Goal: Book appointment/travel/reservation

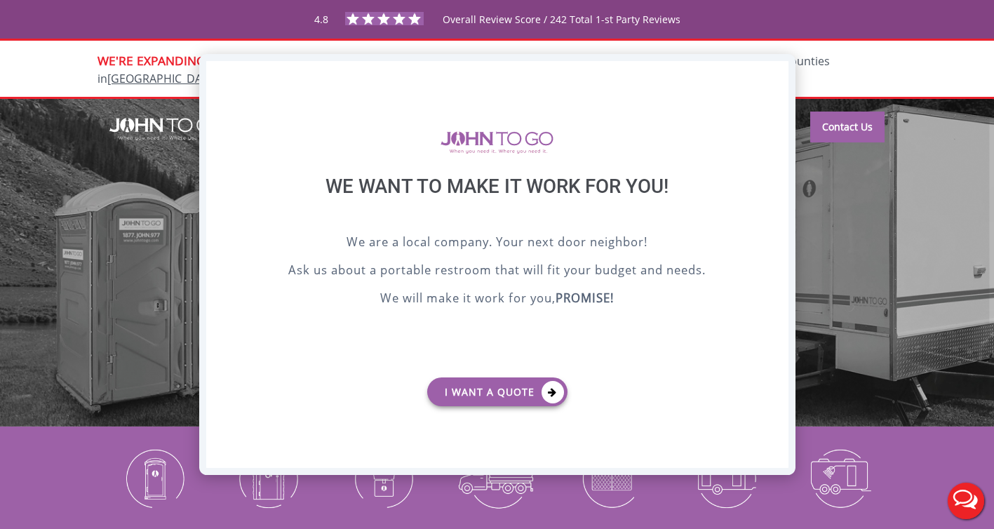
click at [781, 73] on div "X" at bounding box center [777, 73] width 22 height 24
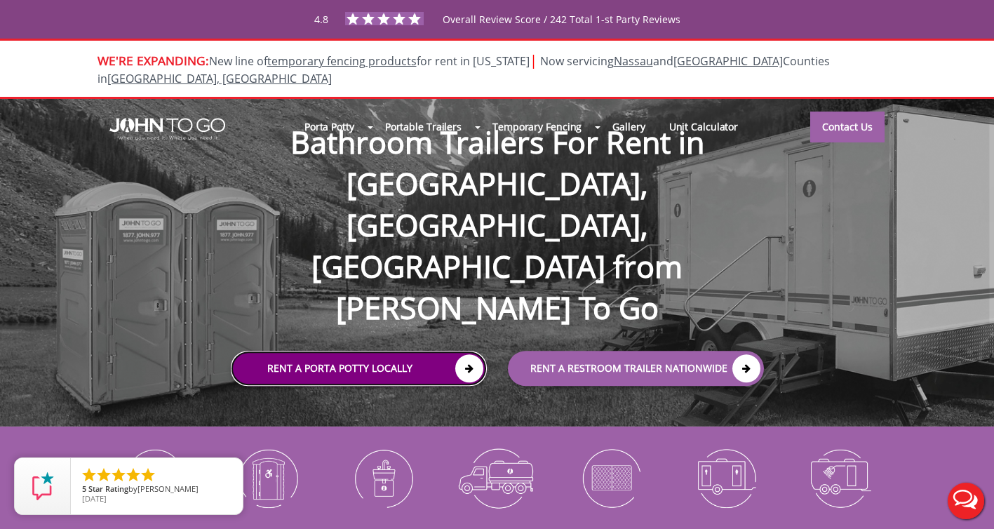
click at [432, 351] on link "Rent a Porta Potty Locally" at bounding box center [359, 368] width 256 height 35
click at [474, 354] on icon at bounding box center [469, 368] width 28 height 28
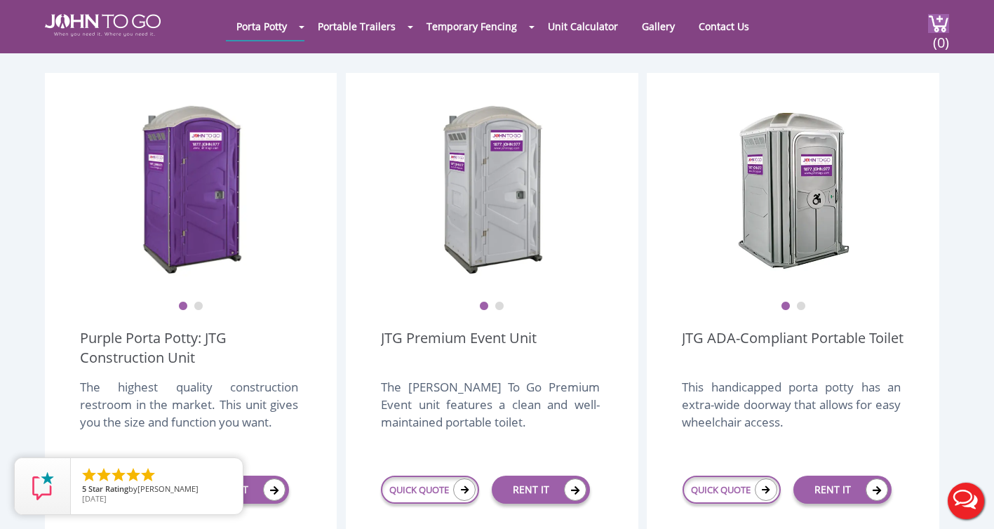
scroll to position [430, 0]
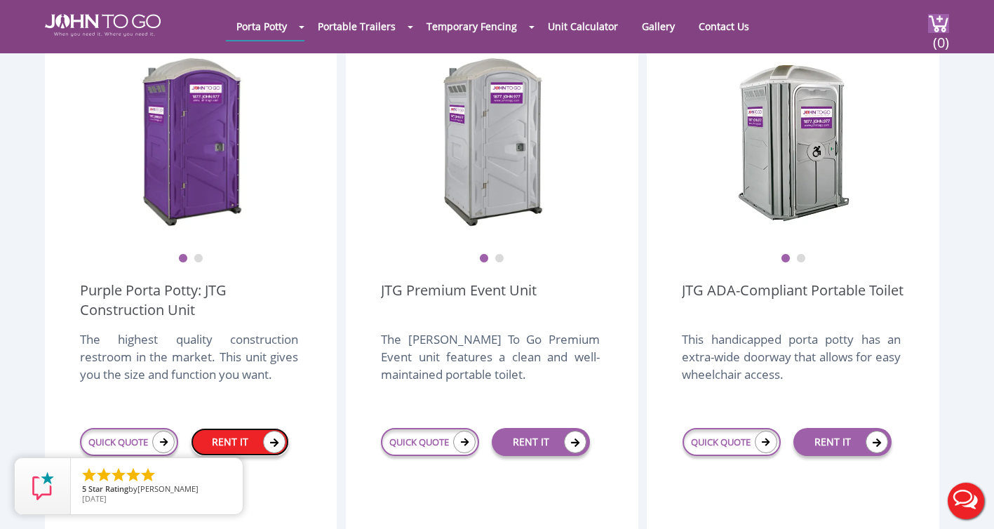
click at [256, 428] on link "RENT IT" at bounding box center [240, 442] width 98 height 28
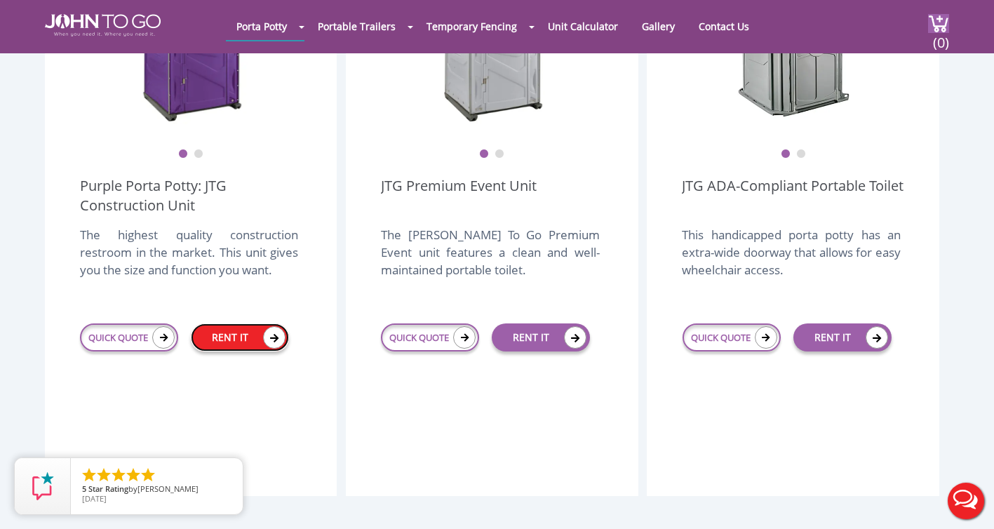
scroll to position [535, 0]
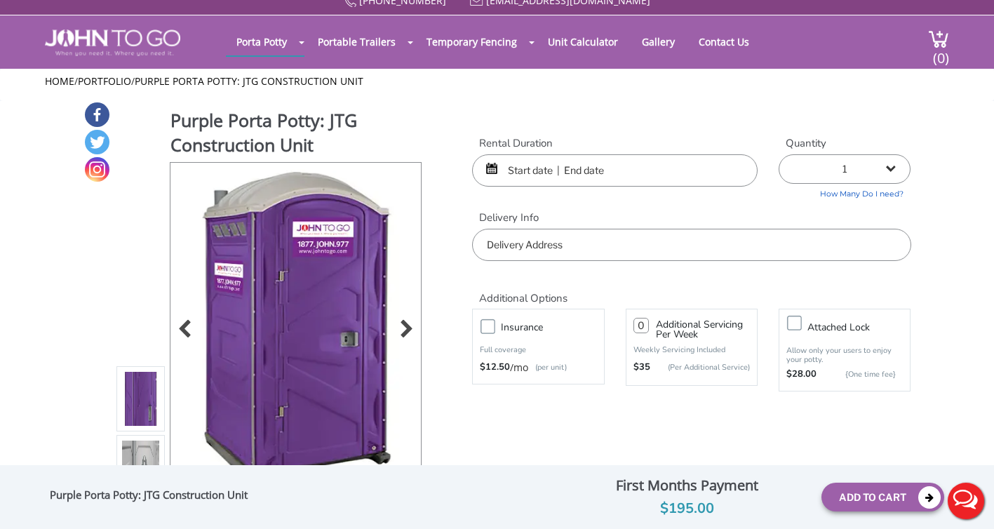
scroll to position [15, 0]
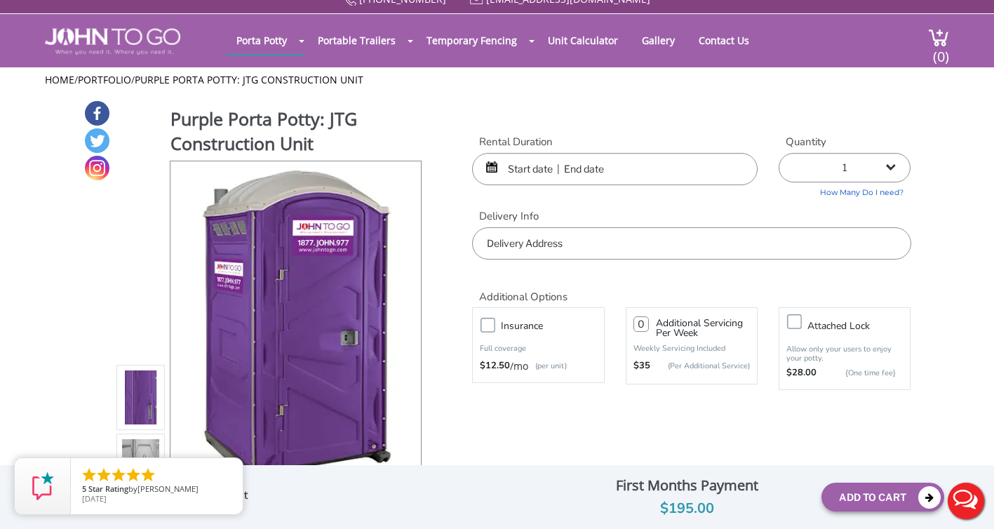
click at [558, 171] on input "text" at bounding box center [615, 169] width 286 height 32
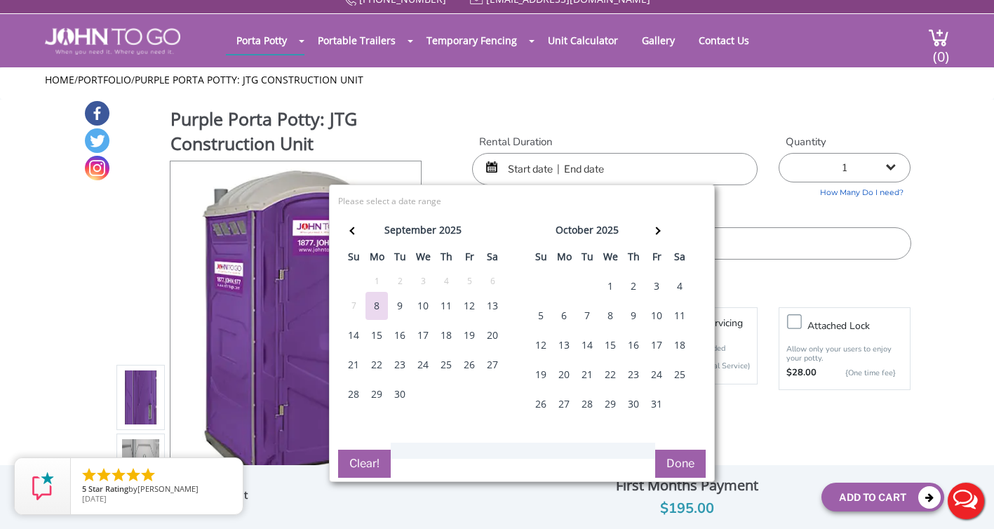
click at [379, 307] on div "8" at bounding box center [377, 306] width 22 height 28
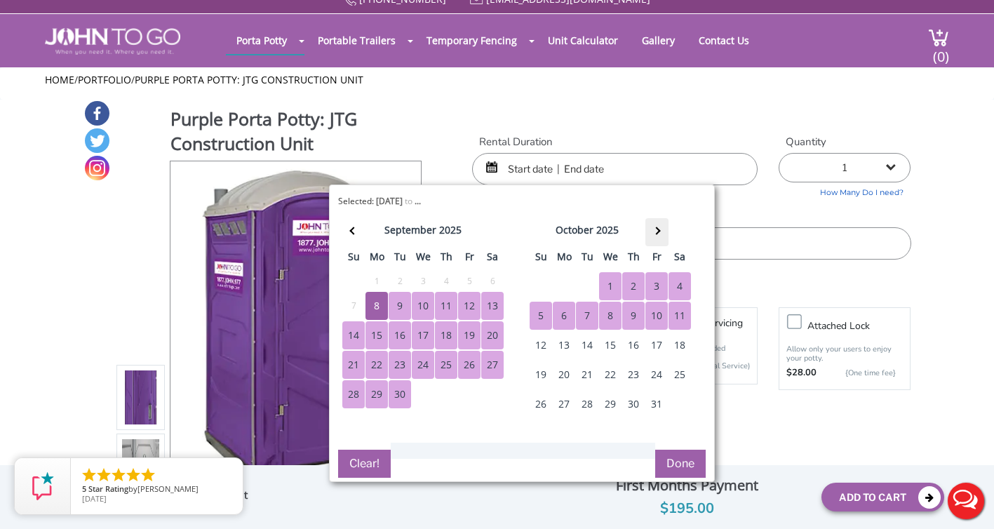
click at [659, 230] on span at bounding box center [657, 231] width 8 height 8
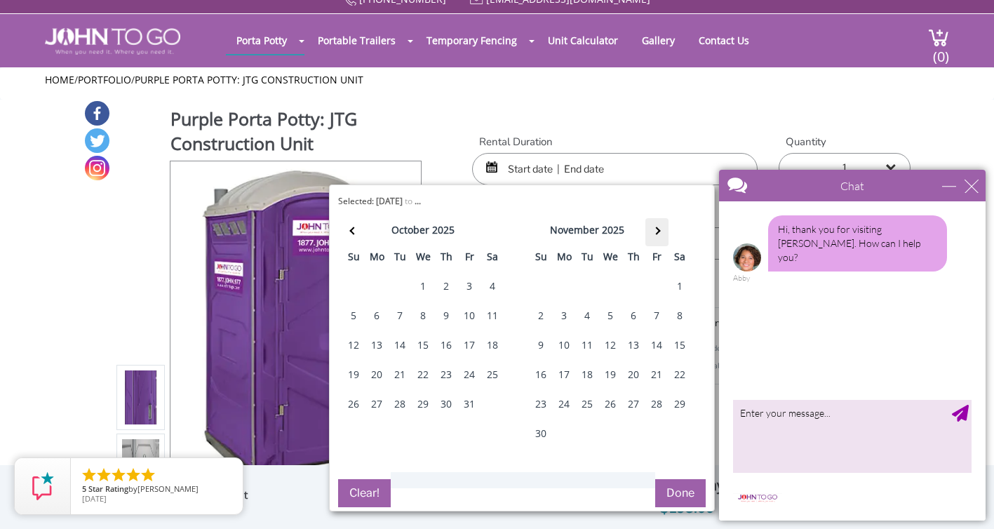
click at [659, 233] on th at bounding box center [657, 232] width 23 height 28
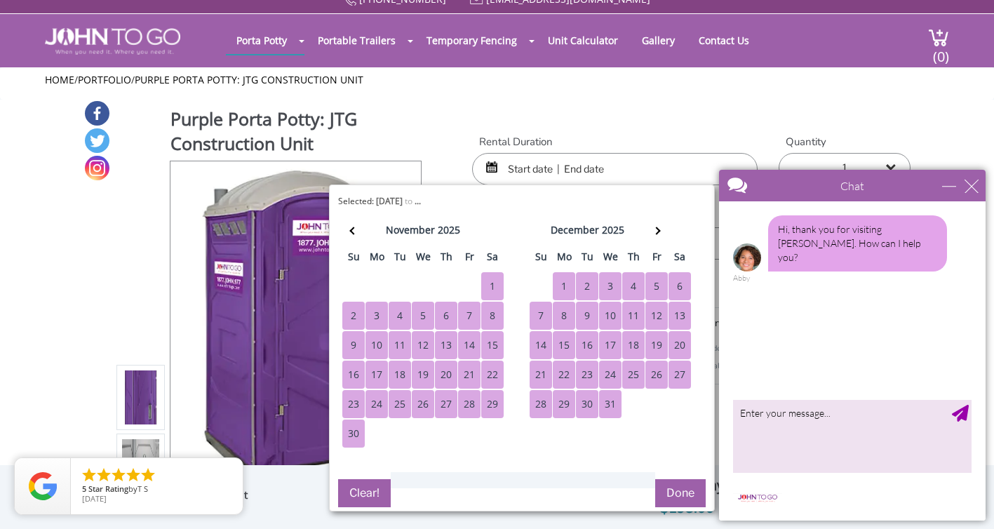
click at [610, 407] on div "31" at bounding box center [610, 404] width 22 height 28
type input "09/08/2025 to 12/31/2025"
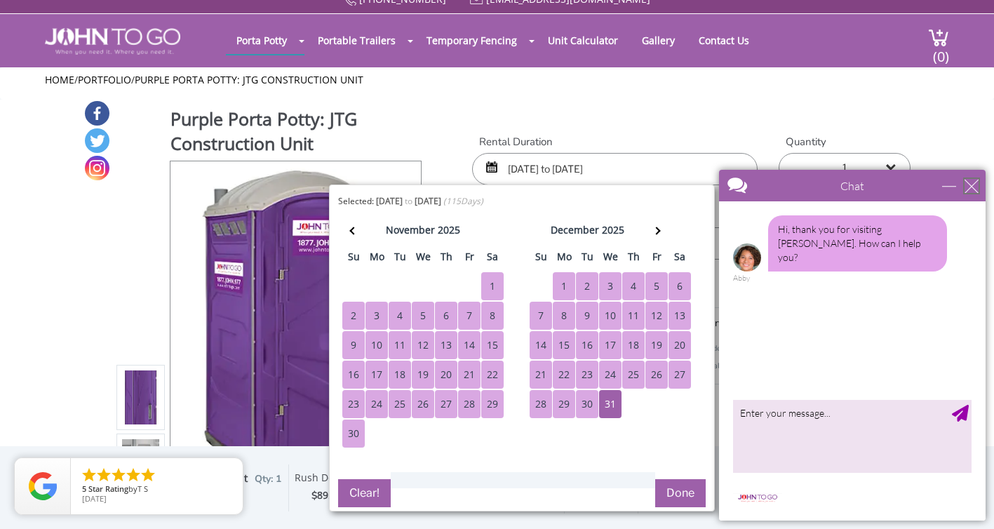
click at [978, 185] on div "close" at bounding box center [972, 186] width 14 height 14
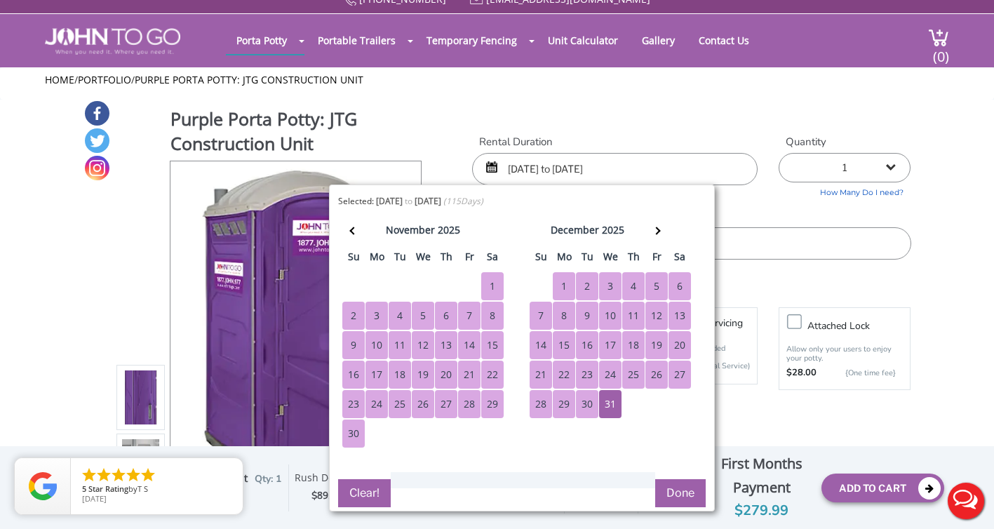
scroll to position [0, 0]
click at [676, 487] on button "Done" at bounding box center [680, 493] width 51 height 28
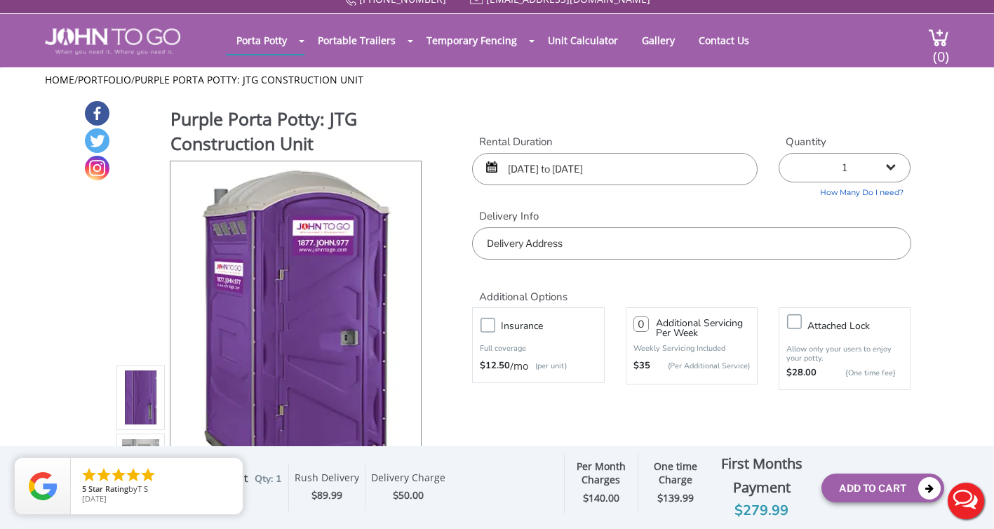
click at [640, 255] on input "text" at bounding box center [691, 243] width 439 height 32
type input "14"
